Goal: Information Seeking & Learning: Learn about a topic

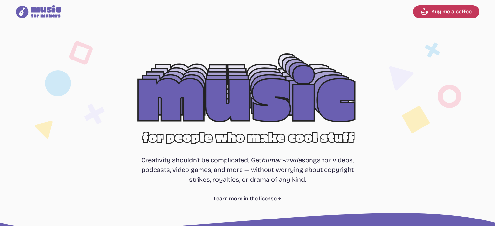
select select "most popular"
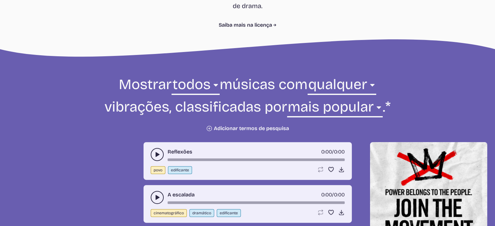
scroll to position [195, 0]
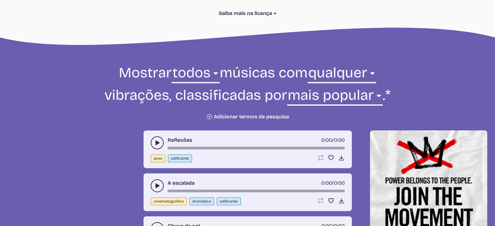
click at [255, 118] on font "Adicionar termos de pesquisa" at bounding box center [251, 117] width 75 height 6
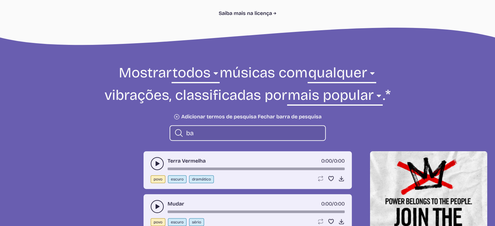
type input "b"
type input "sertanejo"
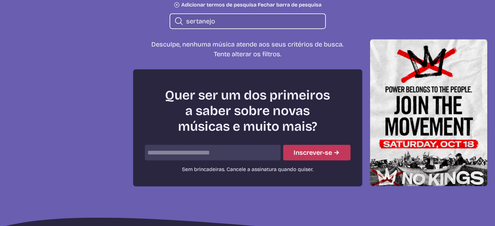
scroll to position [358, 0]
